Goal: Transaction & Acquisition: Subscribe to service/newsletter

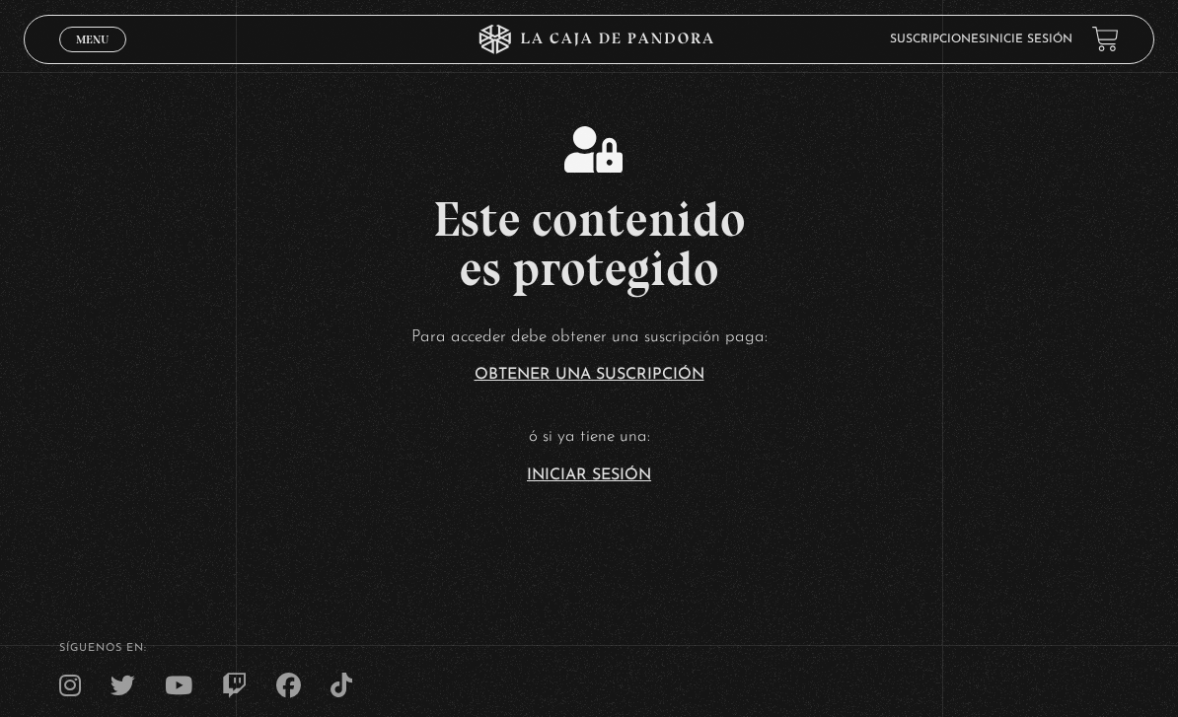
click at [508, 383] on link "Obtener una suscripción" at bounding box center [590, 375] width 230 height 16
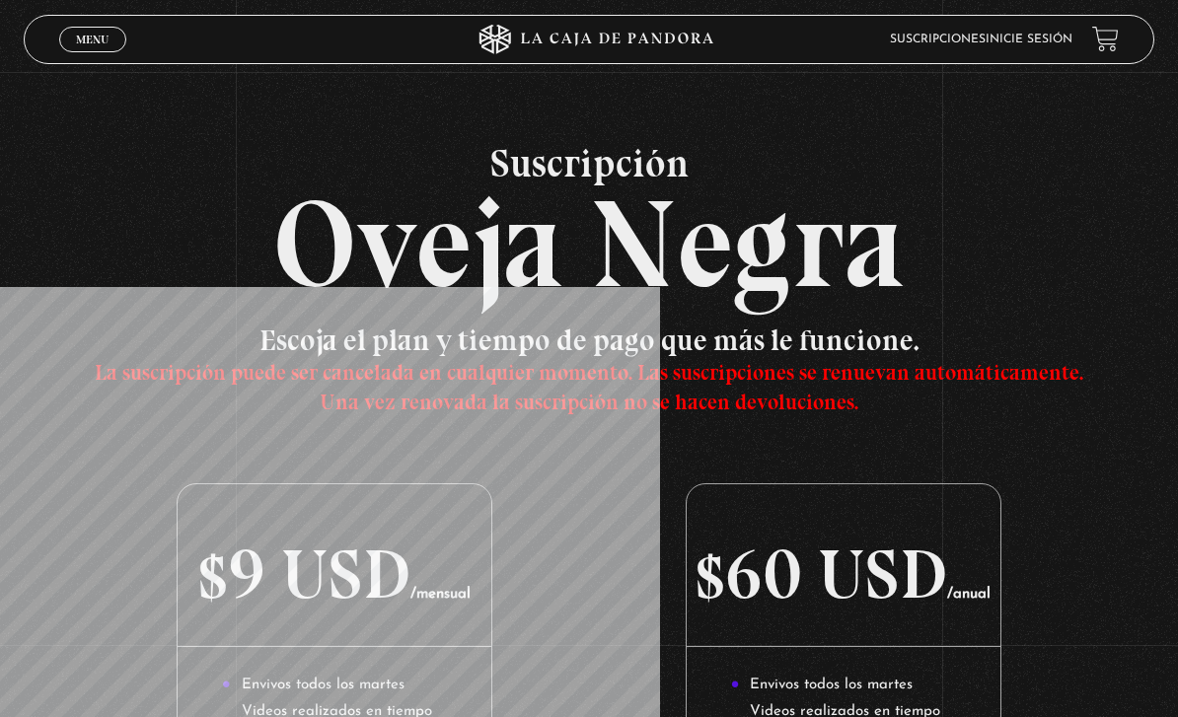
click at [92, 49] on link "Menu Cerrar" at bounding box center [92, 40] width 67 height 26
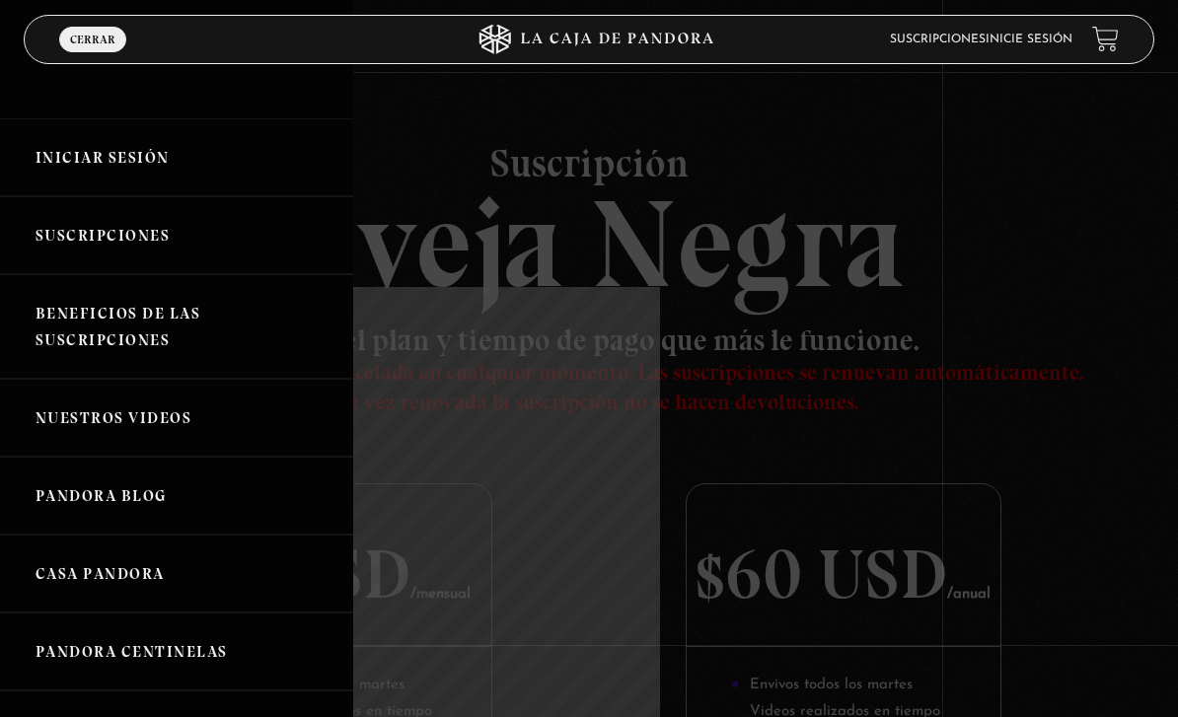
click at [63, 157] on link "Iniciar Sesión" at bounding box center [176, 157] width 353 height 78
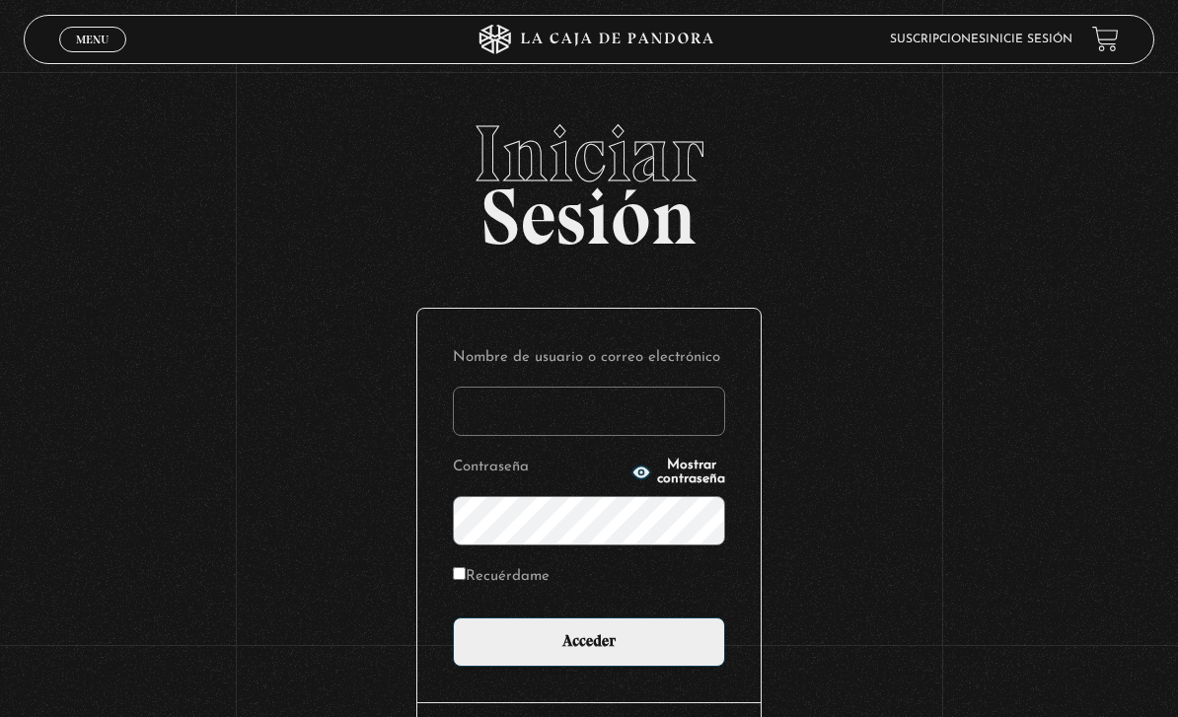
type input "[EMAIL_ADDRESS][DOMAIN_NAME]"
click at [589, 652] on input "Acceder" at bounding box center [589, 642] width 272 height 49
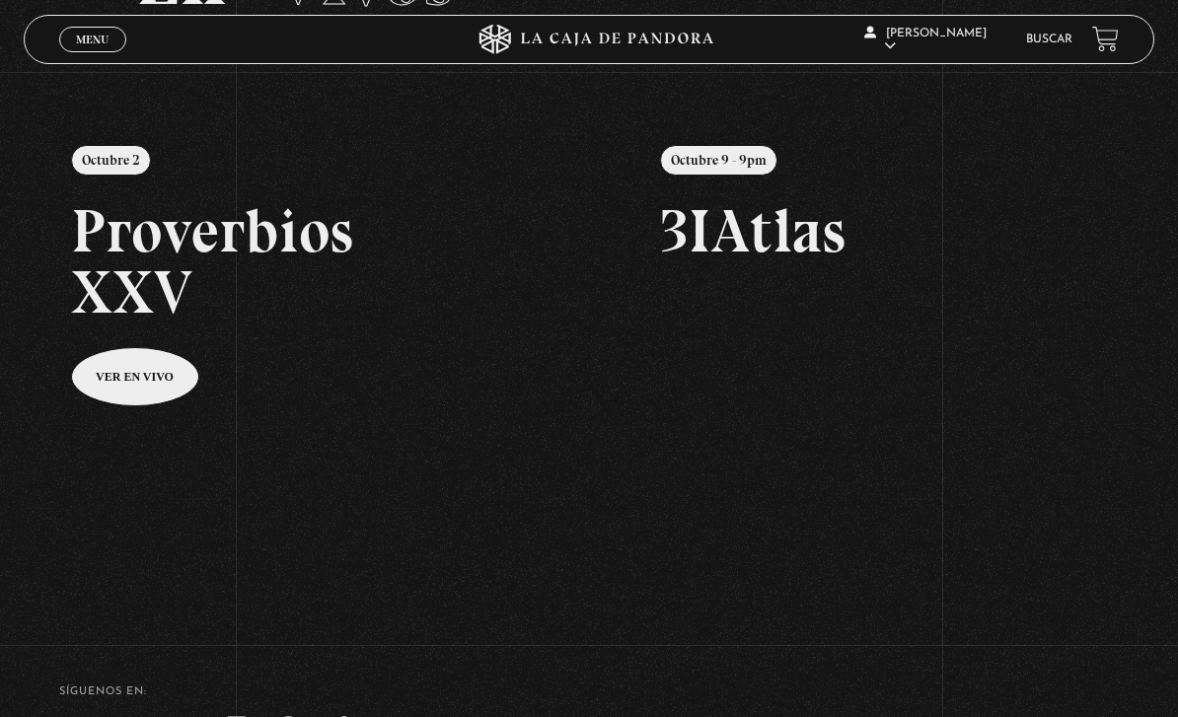
scroll to position [183, 0]
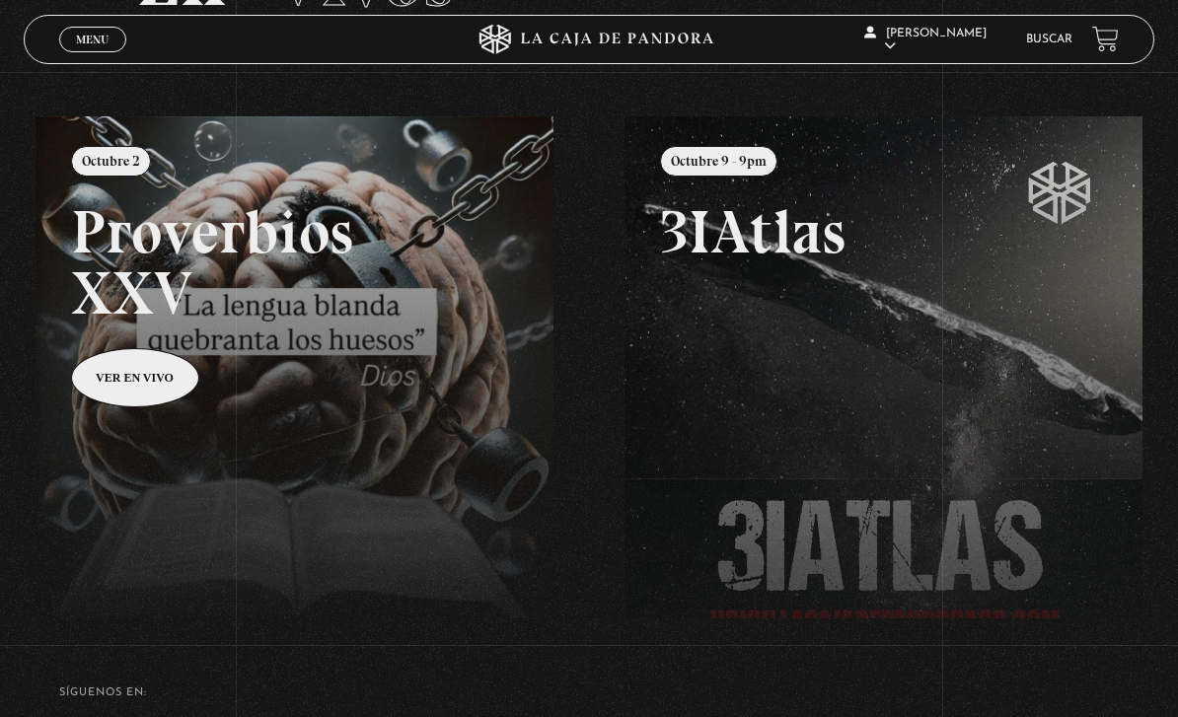
click at [132, 378] on link at bounding box center [625, 474] width 1178 height 717
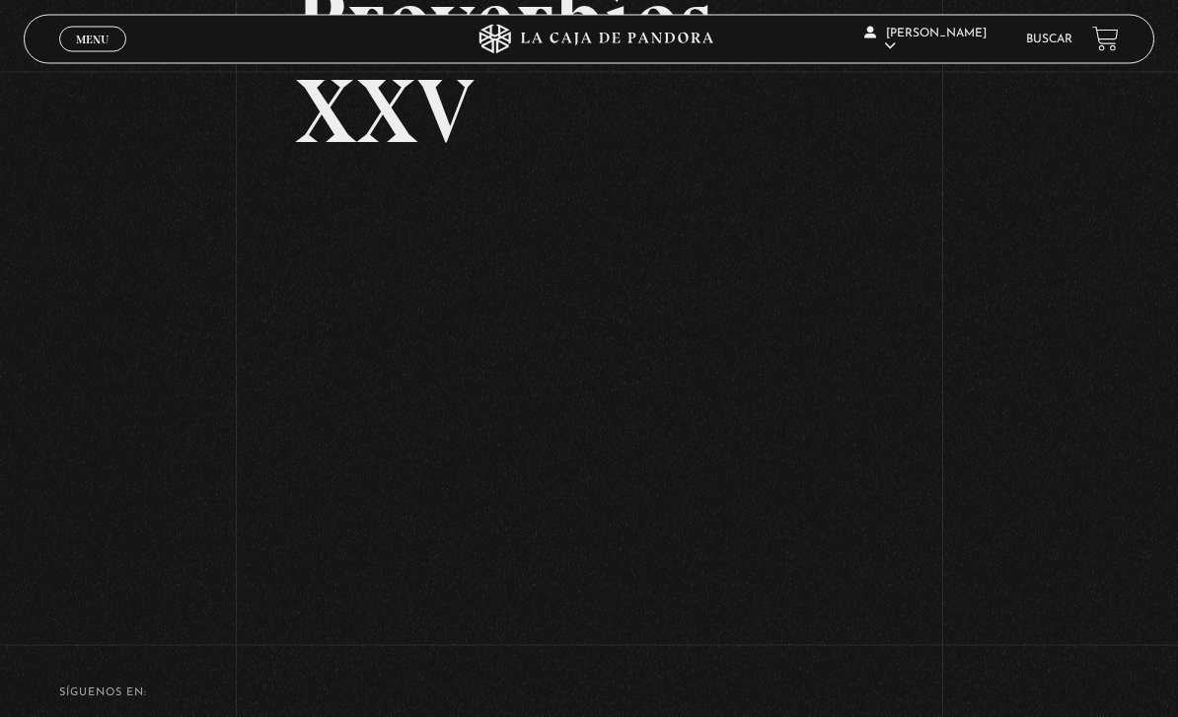
scroll to position [203, 0]
